Goal: Task Accomplishment & Management: Complete application form

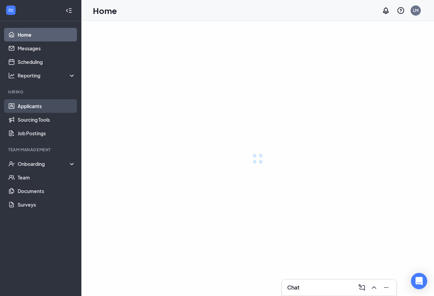
click at [37, 105] on link "Applicants" at bounding box center [47, 106] width 58 height 14
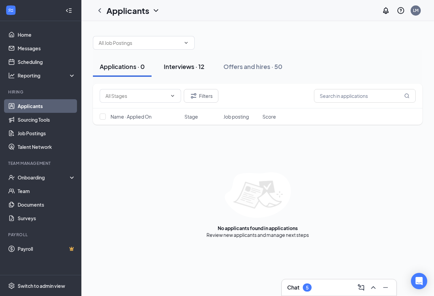
click at [185, 69] on div "Interviews · 12" at bounding box center [184, 66] width 41 height 8
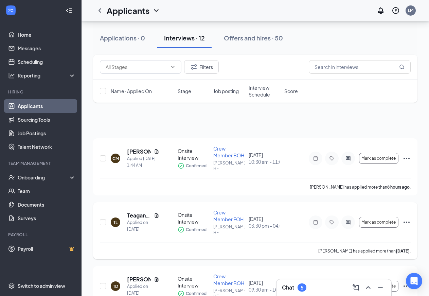
scroll to position [69, 0]
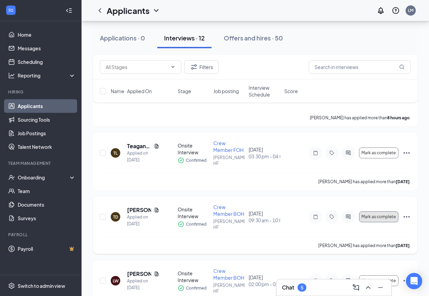
click at [382, 214] on span "Mark as complete" at bounding box center [378, 216] width 34 height 5
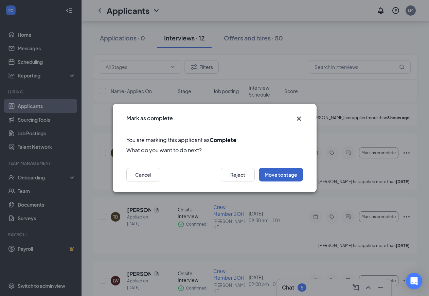
click at [285, 175] on button "Move to stage" at bounding box center [281, 175] width 44 height 14
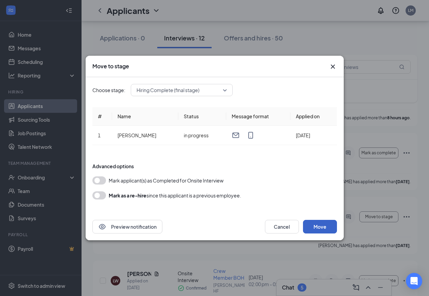
click at [320, 225] on button "Move" at bounding box center [320, 227] width 34 height 14
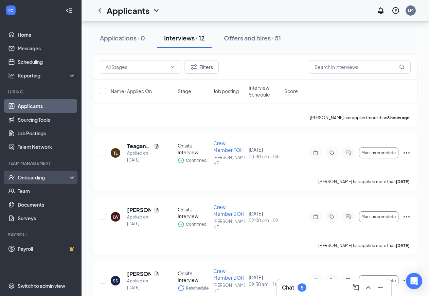
click at [31, 176] on div "Onboarding" at bounding box center [44, 177] width 52 height 7
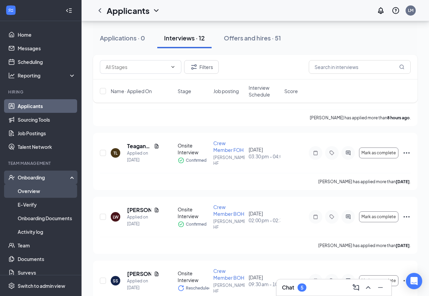
click at [32, 192] on link "Overview" at bounding box center [47, 191] width 58 height 14
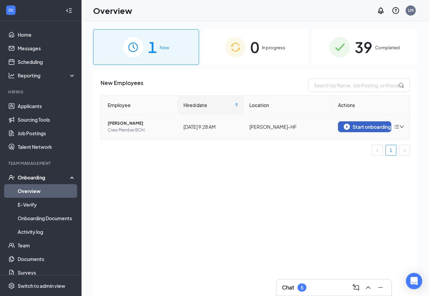
click at [365, 127] on div "Start onboarding" at bounding box center [364, 127] width 42 height 6
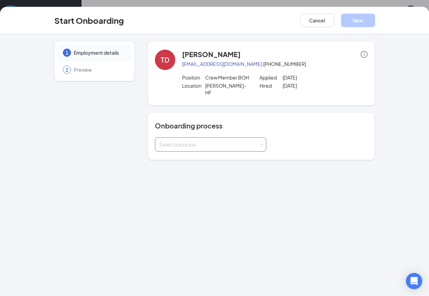
click at [218, 141] on div "Select a process" at bounding box center [208, 144] width 99 height 7
click at [259, 143] on span at bounding box center [260, 144] width 3 height 3
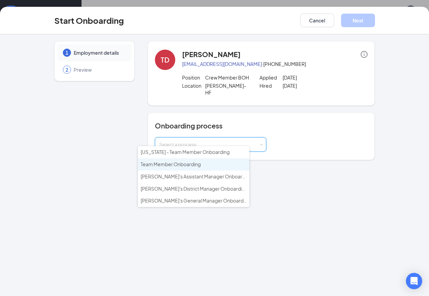
click at [185, 163] on span "Team Member Onboarding" at bounding box center [171, 164] width 60 height 6
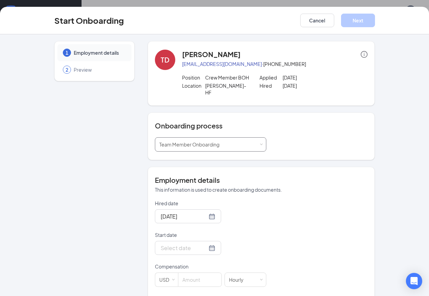
scroll to position [73, 0]
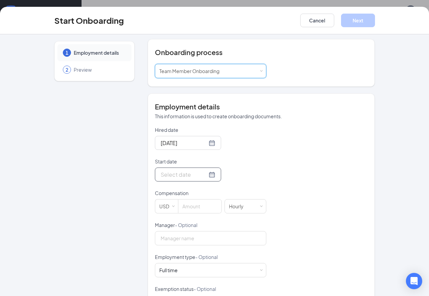
click at [161, 170] on input "Start date" at bounding box center [184, 174] width 46 height 8
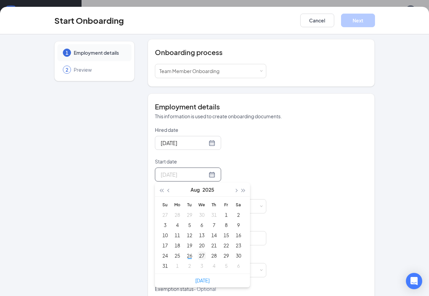
type input "[DATE]"
click at [198, 251] on div "27" at bounding box center [202, 255] width 8 height 8
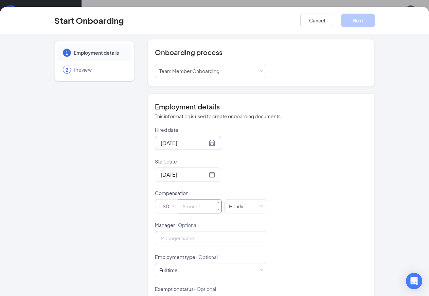
click at [180, 202] on input at bounding box center [199, 206] width 43 height 14
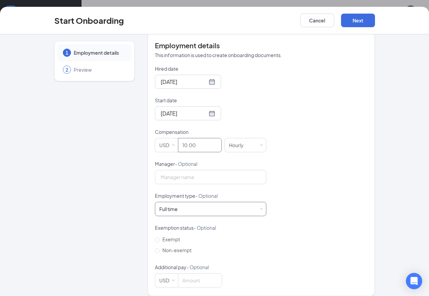
type input "10"
click at [259, 207] on span at bounding box center [260, 208] width 3 height 3
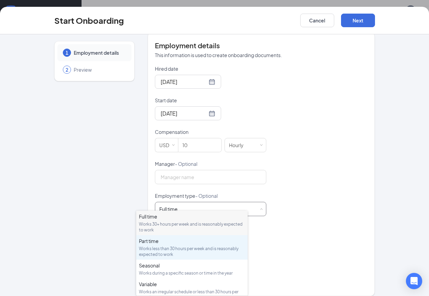
click at [177, 250] on div "Works less than 30 hours per week and is reasonably expected to work" at bounding box center [192, 251] width 106 height 12
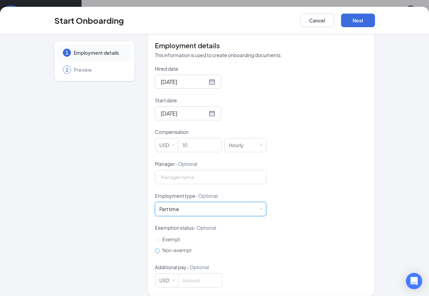
click at [155, 248] on input "Non-exempt" at bounding box center [157, 250] width 5 height 5
radio input "true"
click at [375, 21] on button "Next" at bounding box center [358, 21] width 34 height 14
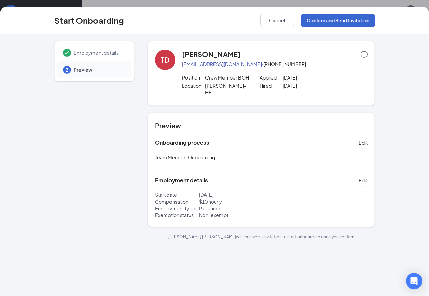
scroll to position [0, 0]
click at [375, 21] on button "Confirm and Send Invitation" at bounding box center [338, 21] width 74 height 14
